Goal: Task Accomplishment & Management: Manage account settings

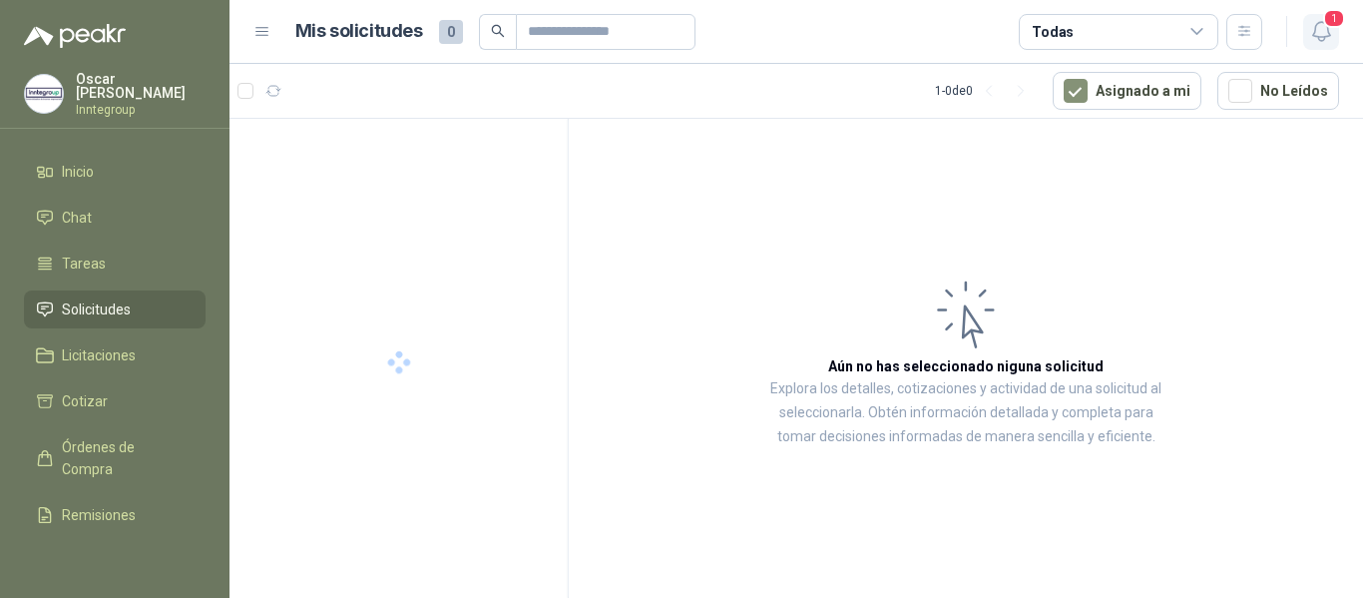
click at [1312, 33] on icon "button" at bounding box center [1321, 31] width 25 height 25
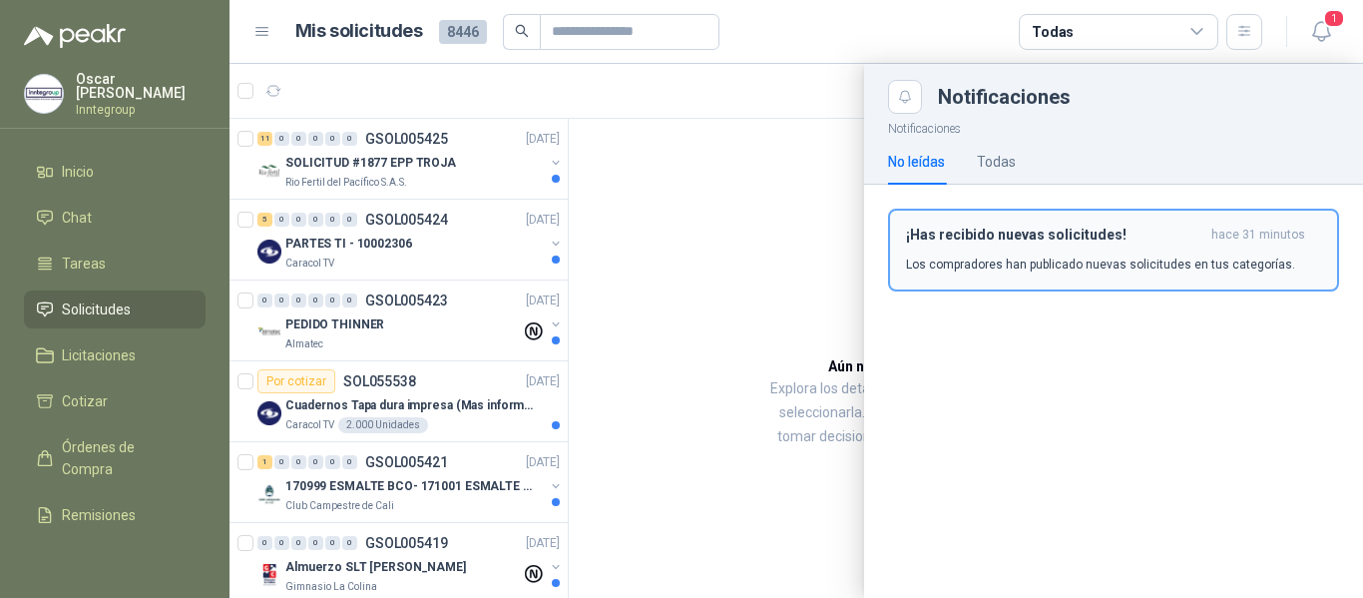
click at [967, 248] on div "¡Has recibido nuevas solicitudes! hace 31 minutos Los compradores han publicado…" at bounding box center [1113, 249] width 415 height 47
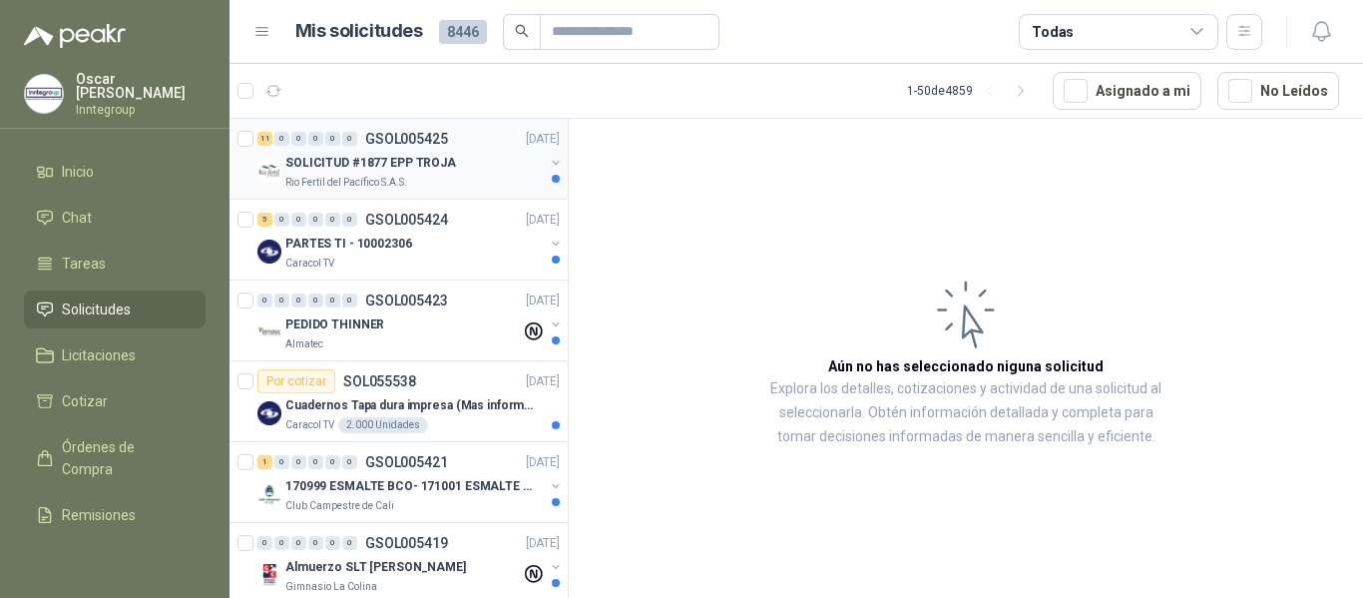
click at [390, 174] on div "SOLICITUD #1877 EPP TROJA" at bounding box center [414, 163] width 258 height 24
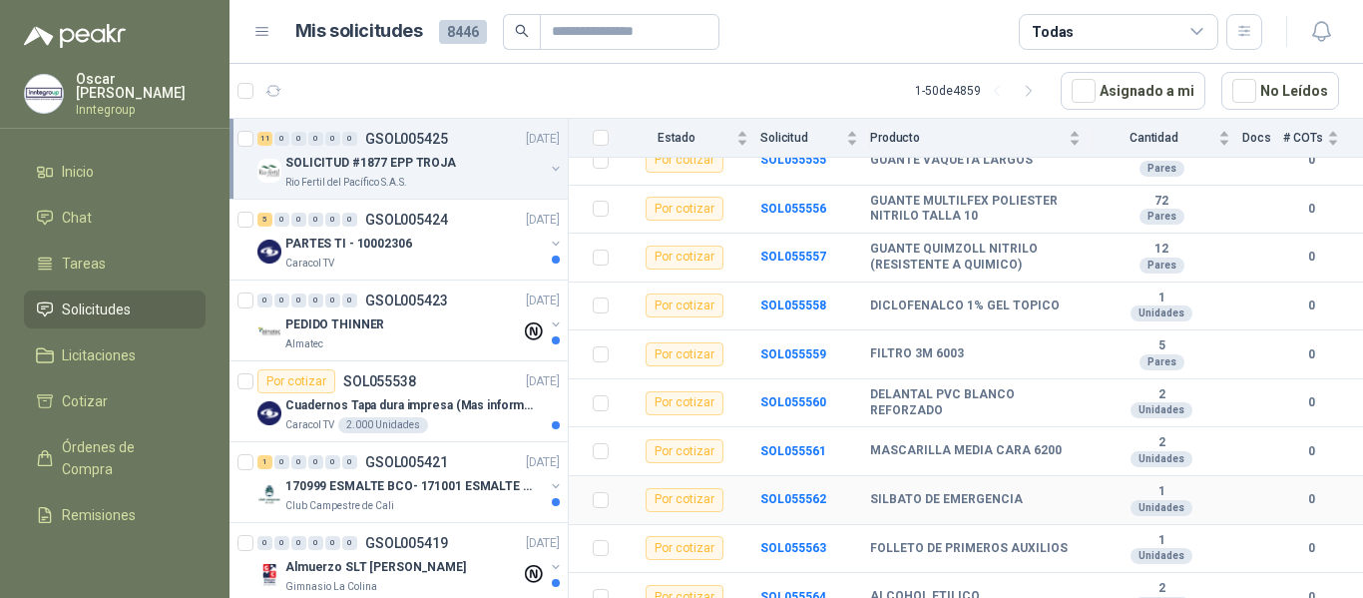
scroll to position [314, 0]
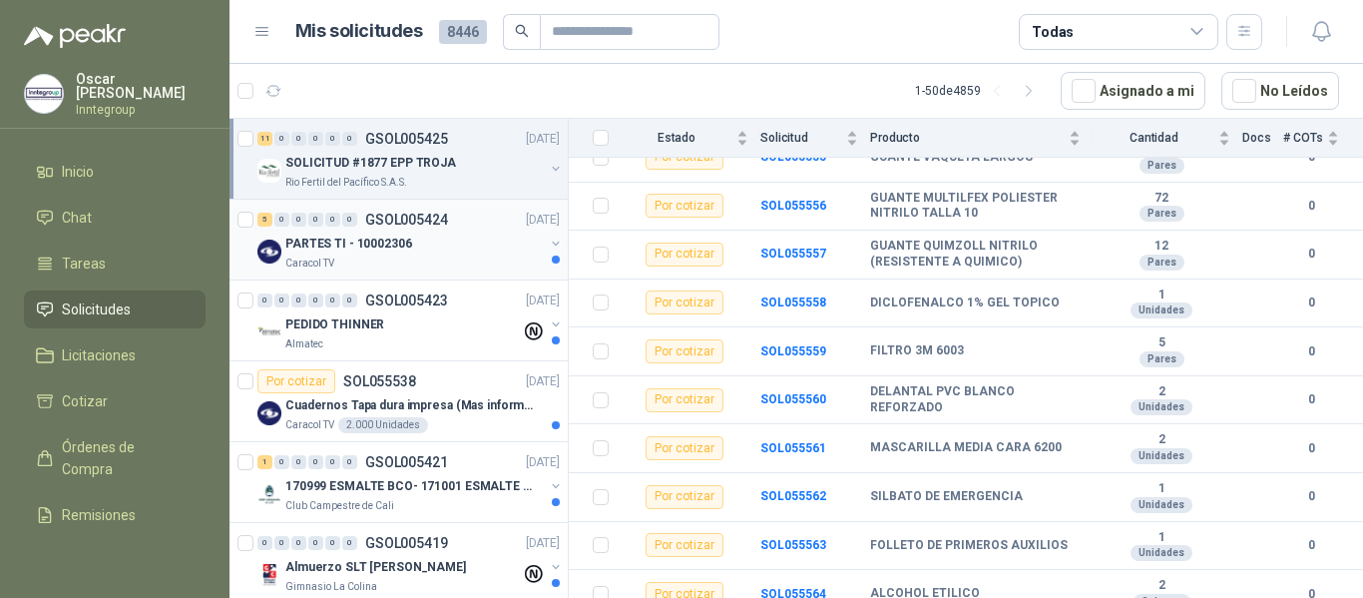
click at [397, 254] on div "PARTES TI - 10002306" at bounding box center [414, 243] width 258 height 24
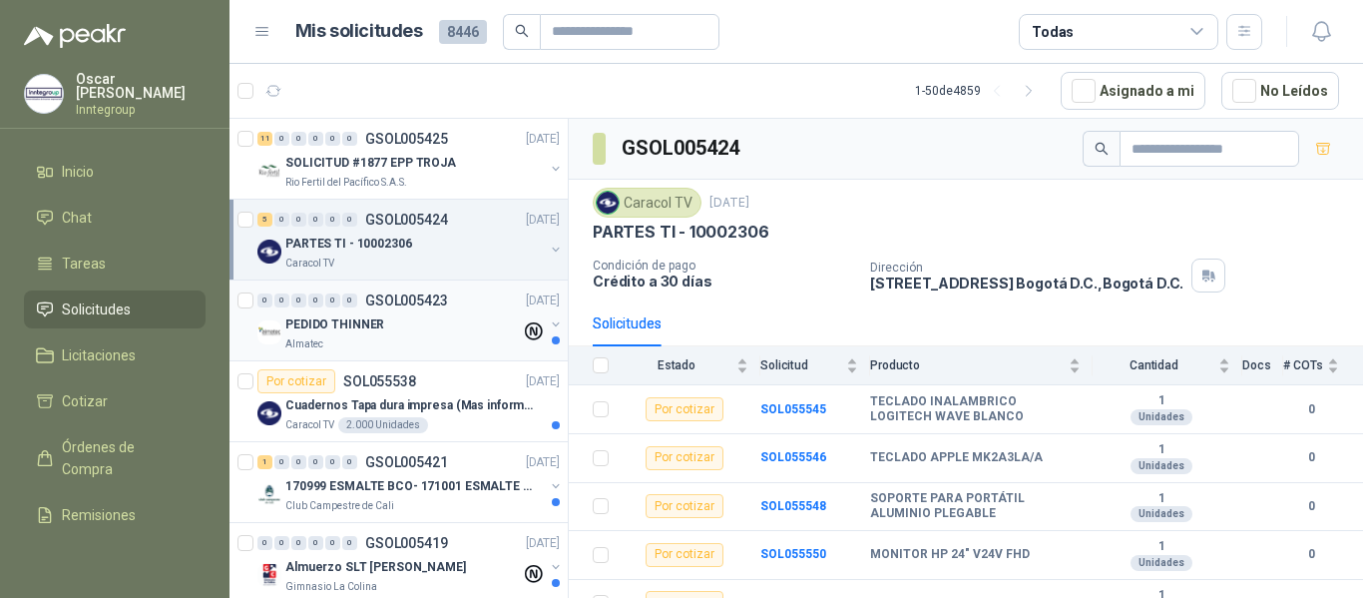
click at [382, 330] on div "PEDIDO THINNER" at bounding box center [402, 324] width 235 height 24
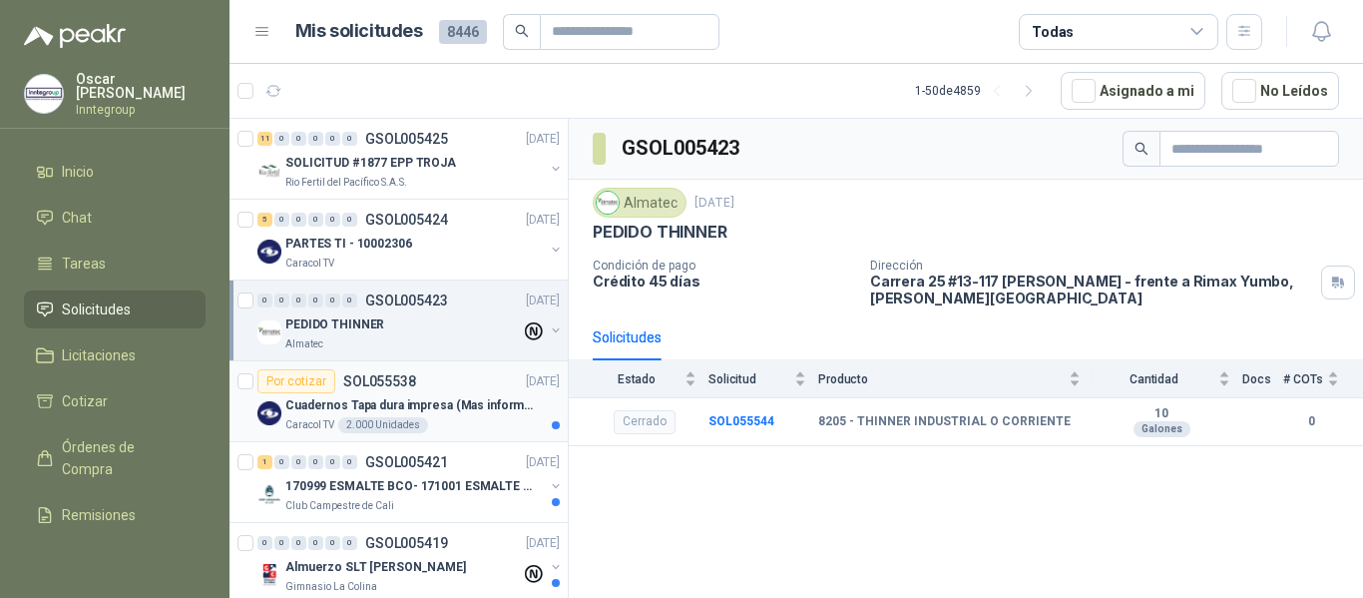
click at [379, 402] on p "Cuadernos Tapa dura impresa (Mas informacion en el adjunto)" at bounding box center [409, 405] width 248 height 19
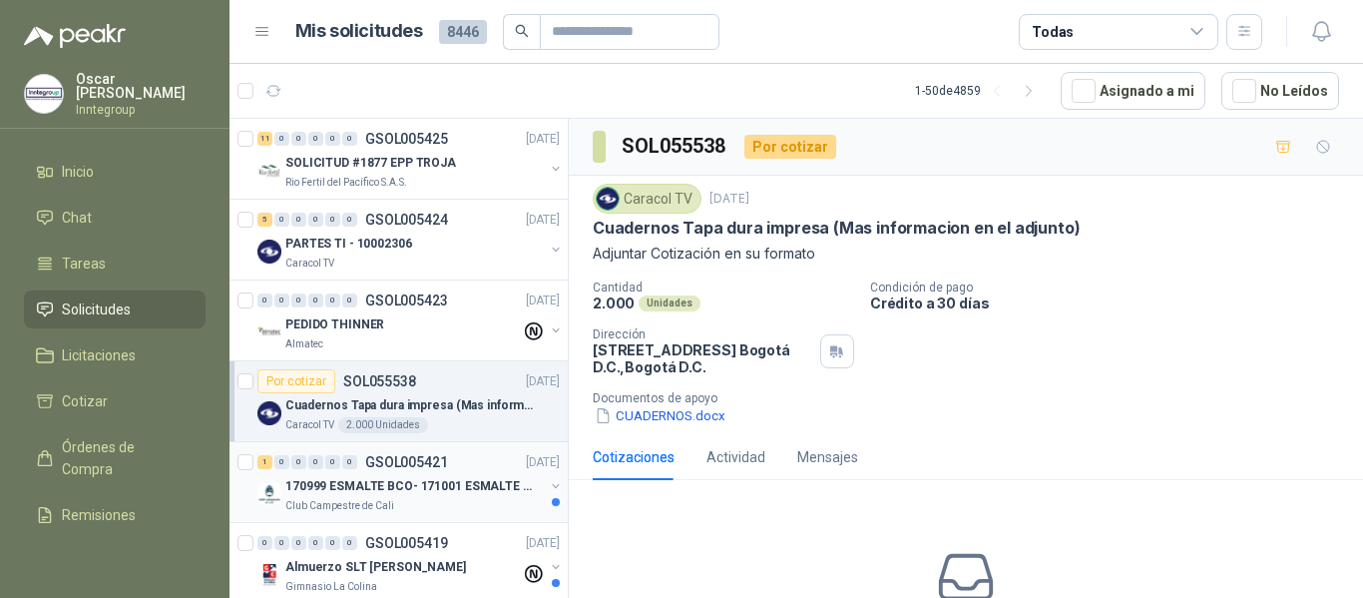
click at [398, 493] on p "170999 ESMALTE BCO- 171001 ESMALTE GRIS" at bounding box center [409, 486] width 248 height 19
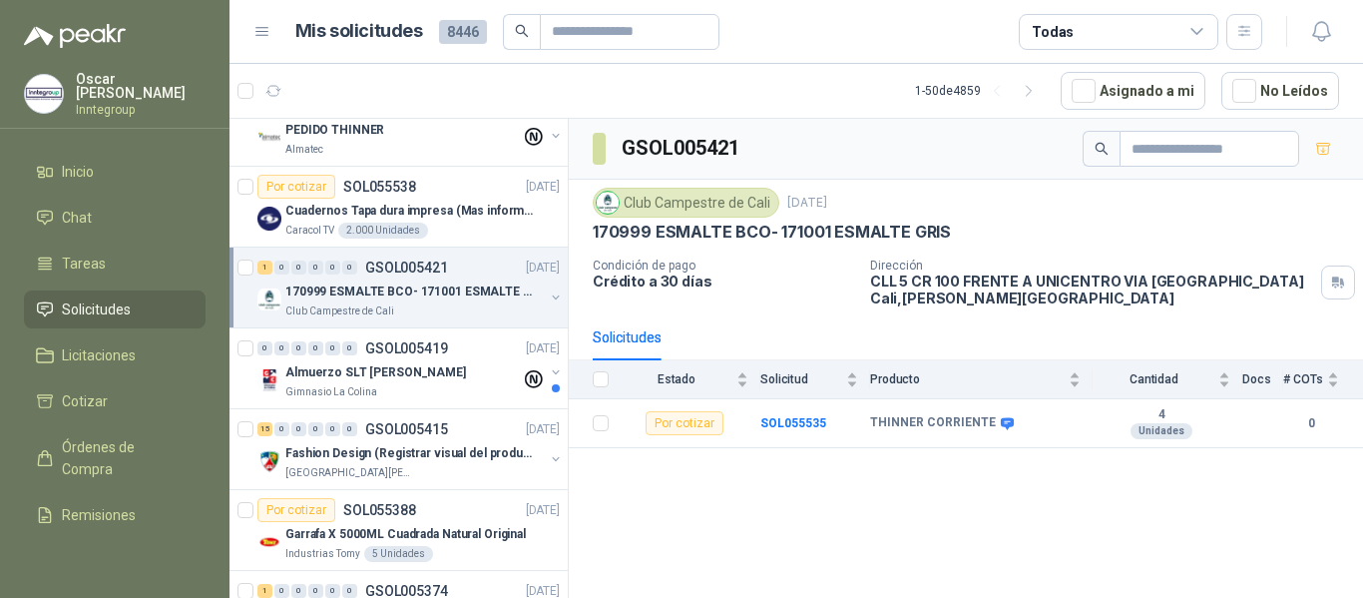
scroll to position [200, 0]
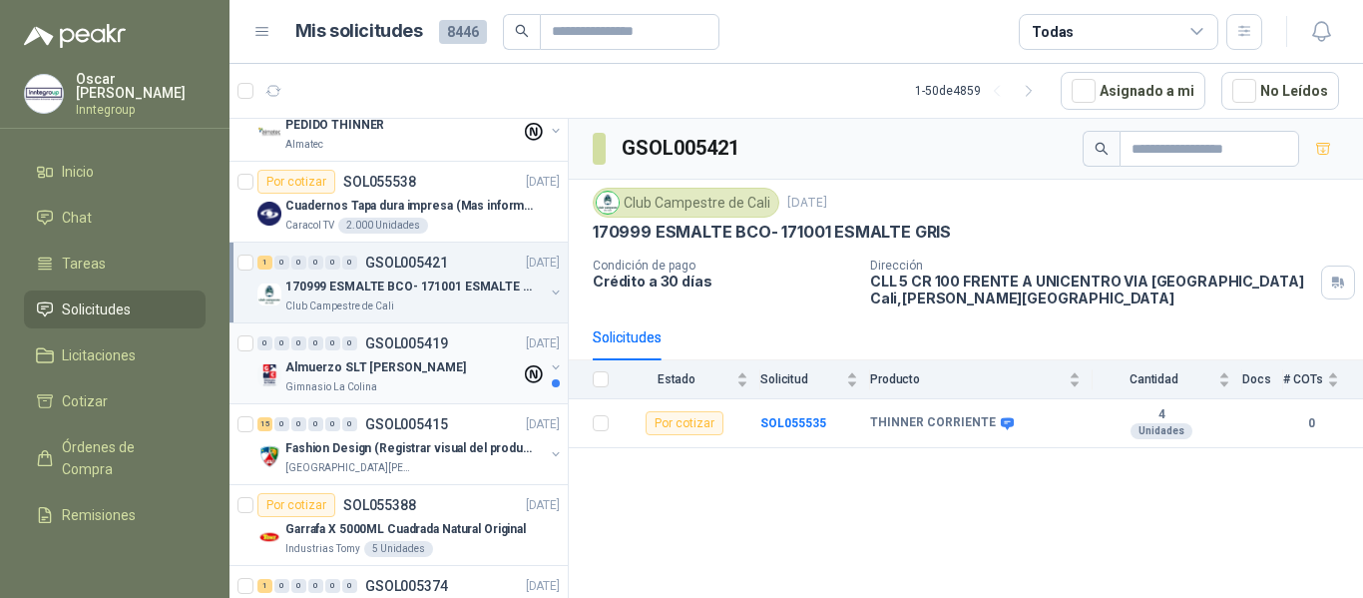
click at [455, 391] on div "Gimnasio La Colina" at bounding box center [402, 387] width 235 height 16
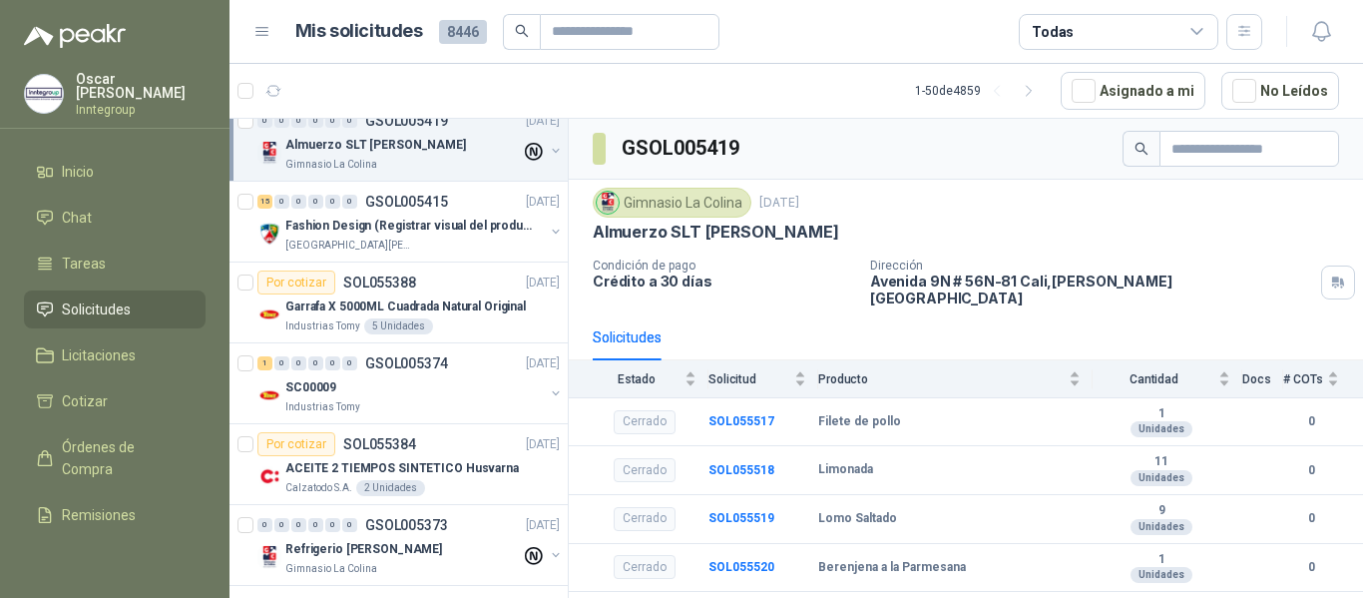
scroll to position [399, 0]
